Goal: Find specific page/section: Find specific page/section

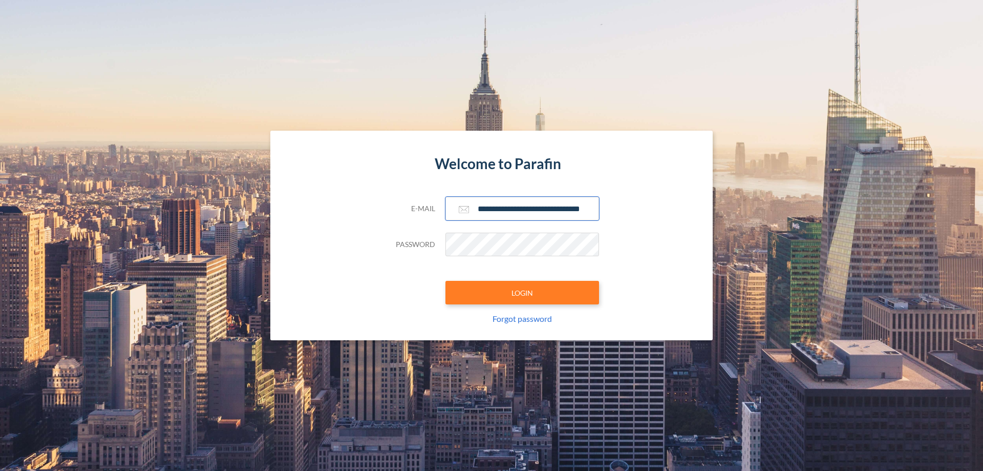
type input "**********"
click at [522, 292] on button "LOGIN" at bounding box center [522, 293] width 154 height 24
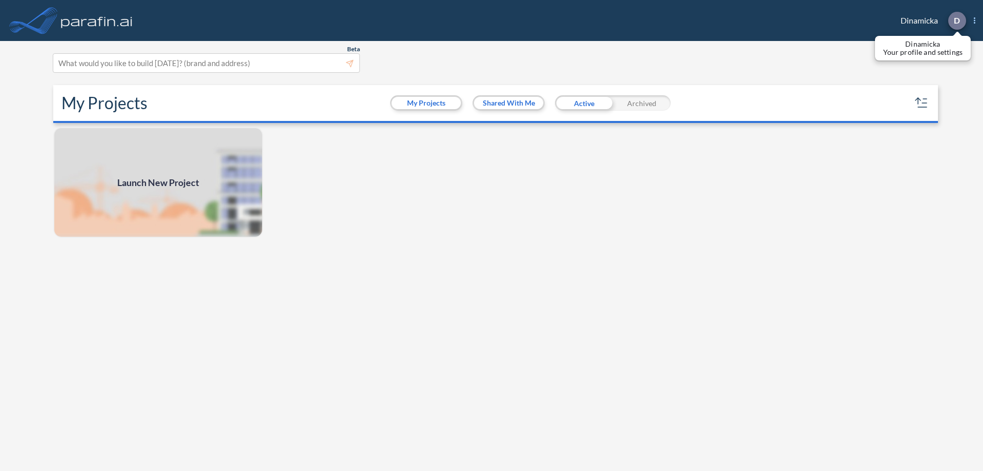
click at [956, 20] on p "D" at bounding box center [957, 20] width 6 height 9
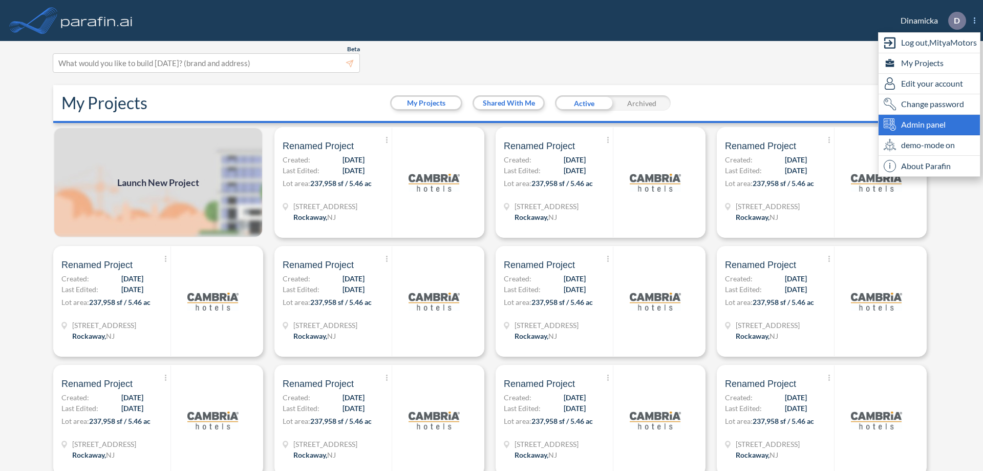
click at [929, 124] on span "Admin panel" at bounding box center [923, 124] width 45 height 12
